Goal: Transaction & Acquisition: Purchase product/service

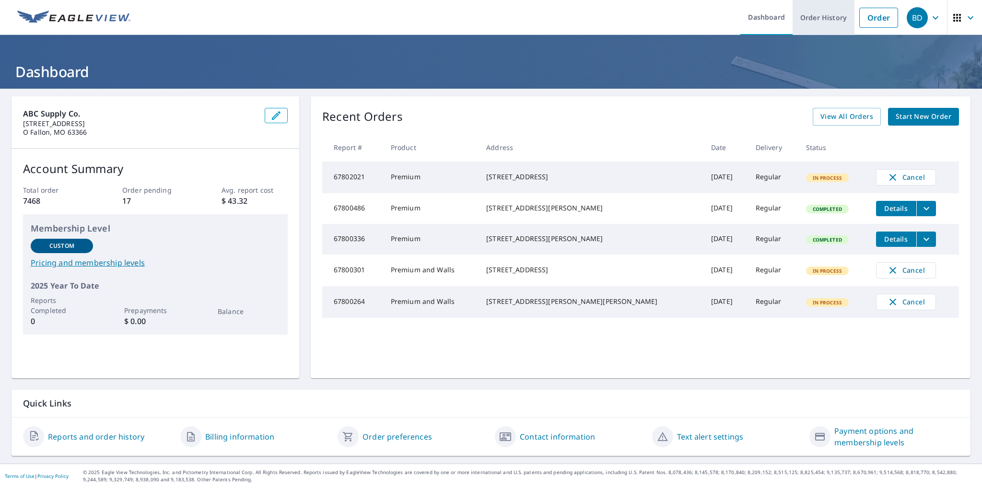
drag, startPoint x: 875, startPoint y: 21, endPoint x: 828, endPoint y: 27, distance: 47.5
click at [875, 21] on link "Order" at bounding box center [879, 18] width 39 height 20
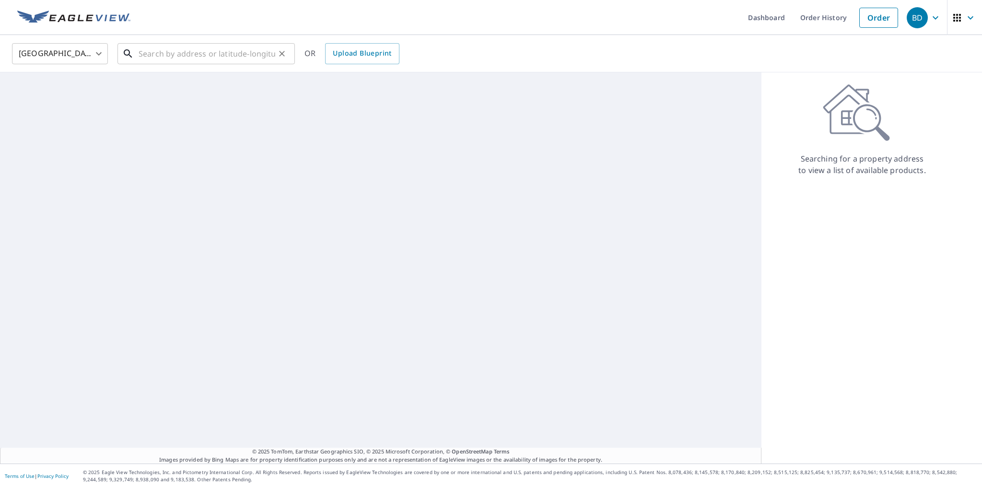
click at [177, 59] on input "text" at bounding box center [207, 53] width 137 height 27
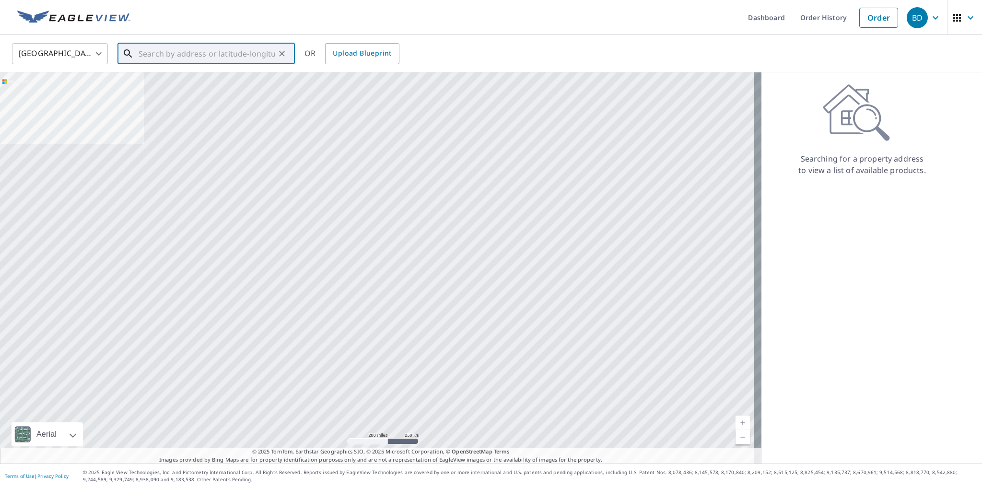
paste input "[STREET_ADDRESS][US_STATE]"
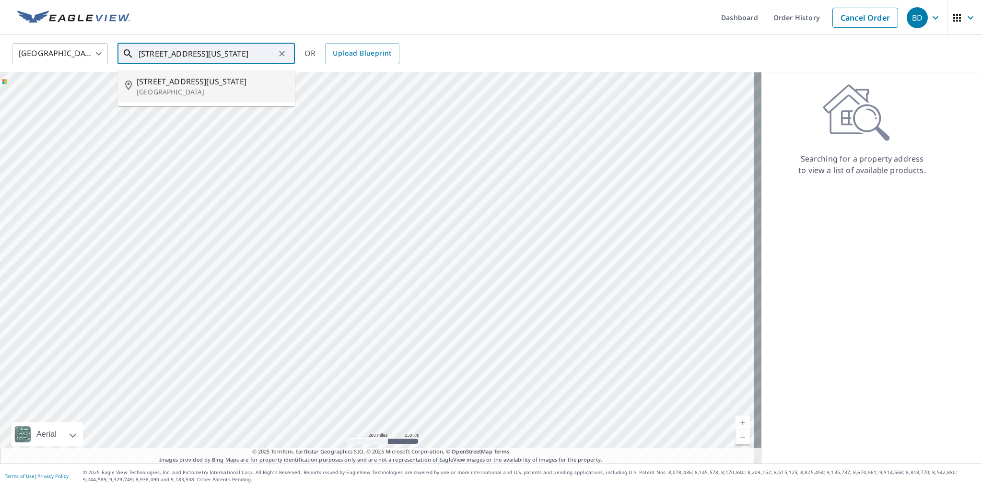
click at [175, 82] on span "[STREET_ADDRESS][US_STATE]" at bounding box center [212, 82] width 151 height 12
type input "[STREET_ADDRESS][US_STATE]"
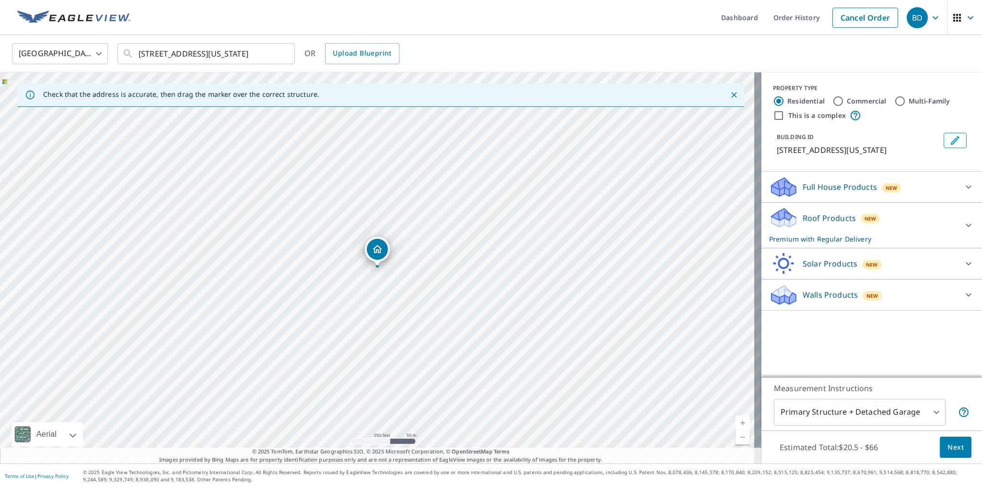
click at [967, 225] on icon at bounding box center [969, 226] width 12 height 12
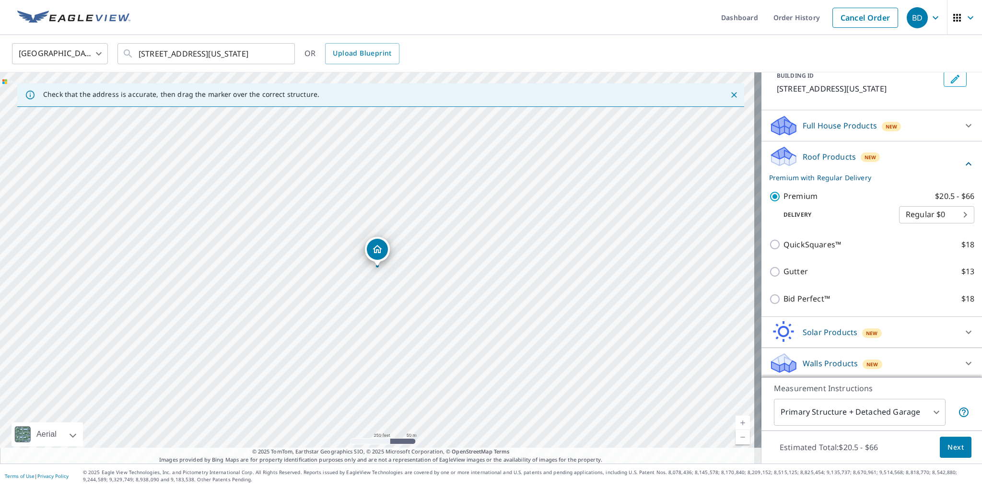
scroll to position [62, 0]
click at [953, 454] on button "Next" at bounding box center [956, 448] width 32 height 22
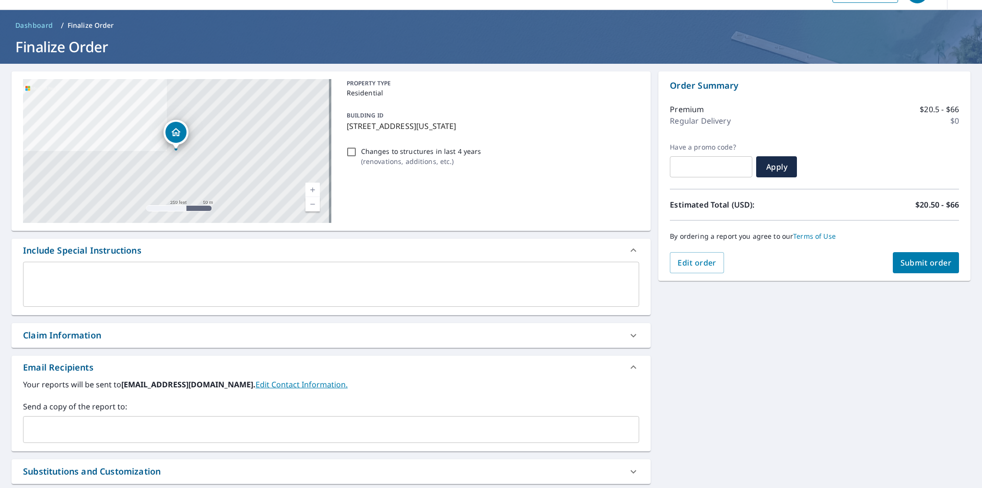
scroll to position [48, 0]
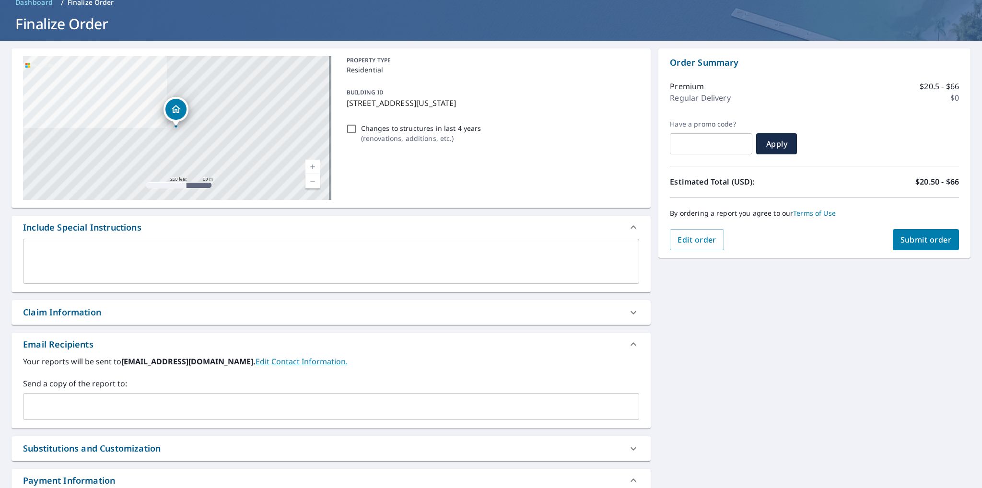
click at [71, 411] on input "text" at bounding box center [323, 407] width 593 height 18
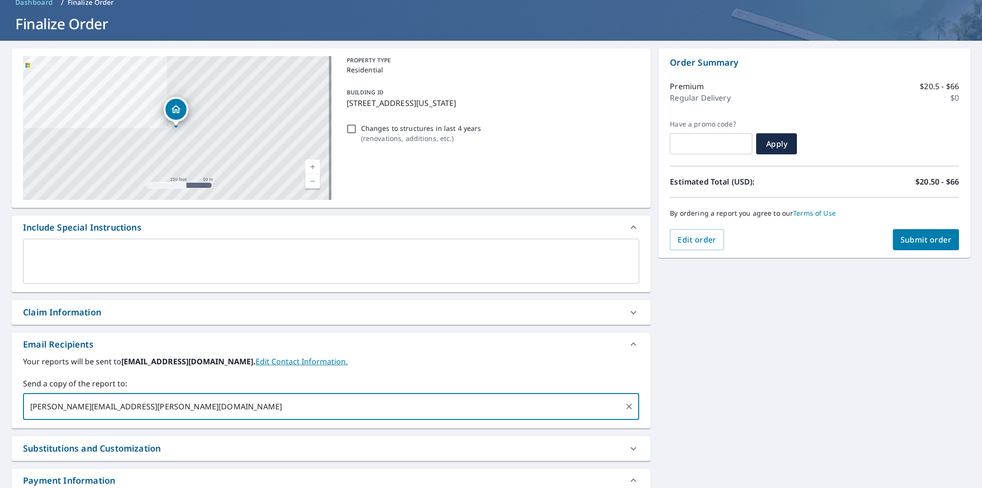
type input "[PERSON_NAME][EMAIL_ADDRESS][PERSON_NAME][DOMAIN_NAME]"
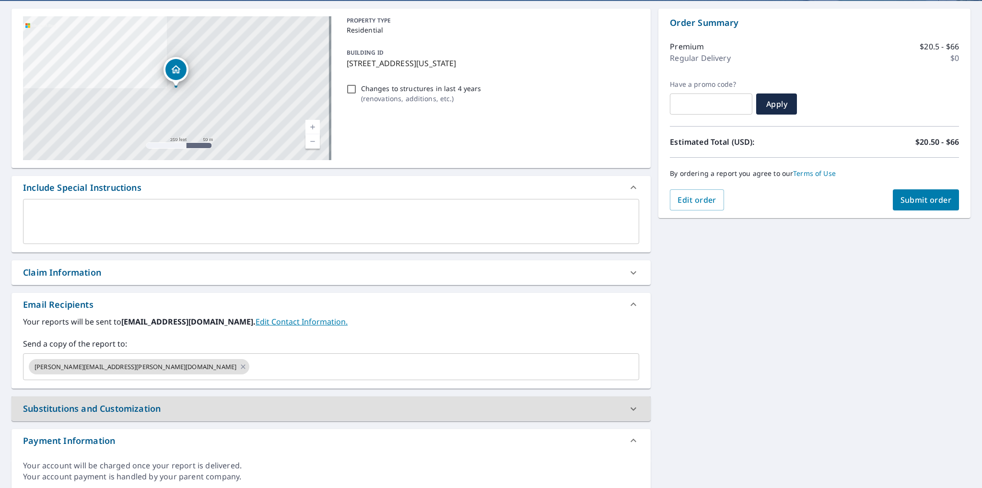
scroll to position [121, 0]
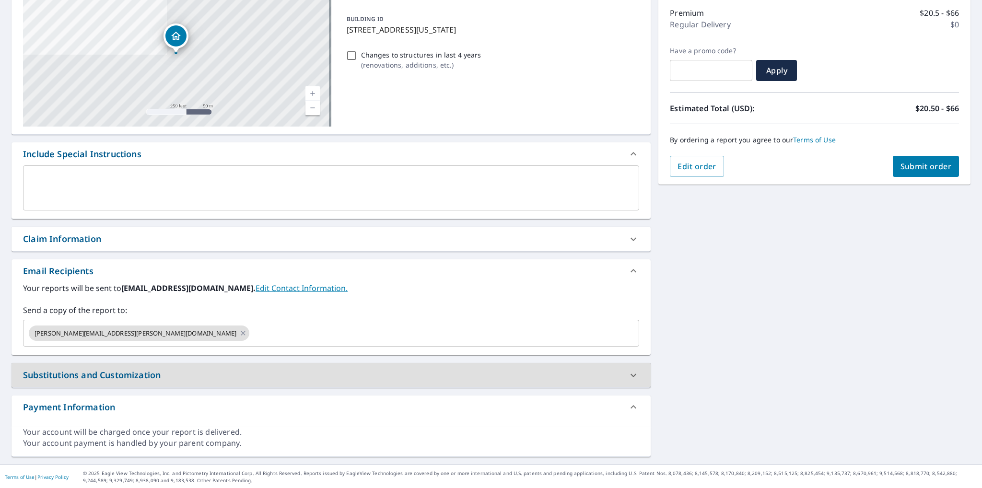
click at [931, 167] on span "Submit order" at bounding box center [926, 166] width 51 height 11
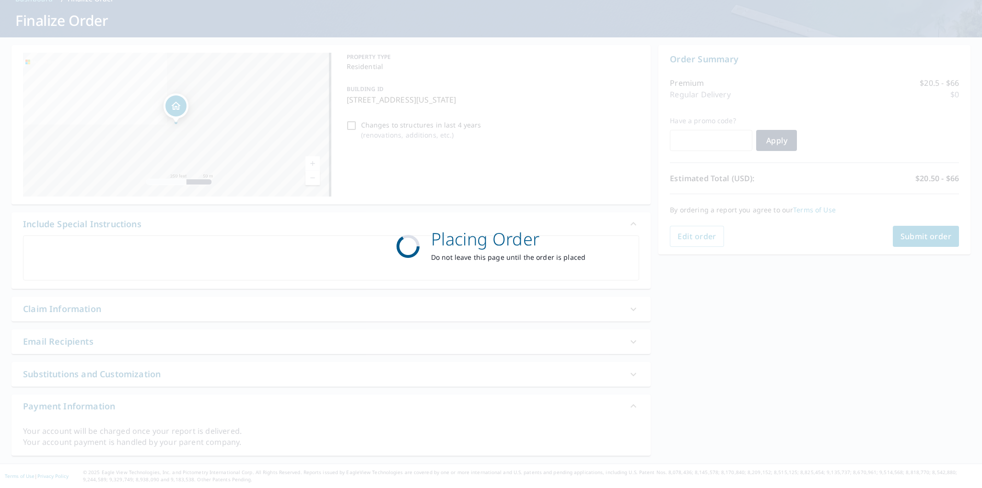
scroll to position [50, 0]
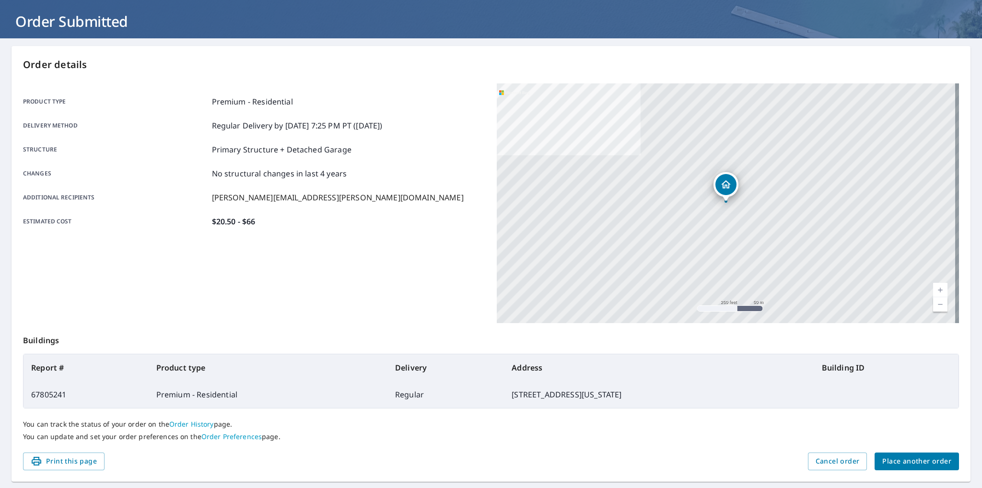
click at [907, 456] on span "Place another order" at bounding box center [917, 462] width 69 height 12
